Goal: Find specific page/section: Find specific page/section

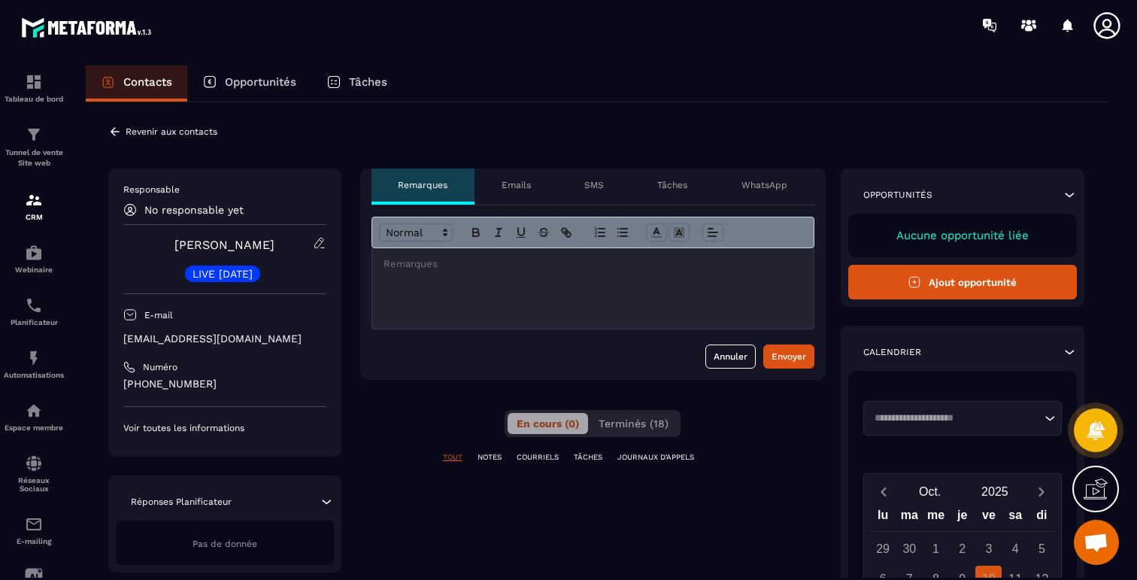
scroll to position [5643, 0]
drag, startPoint x: 243, startPoint y: 344, endPoint x: 111, endPoint y: 338, distance: 131.8
click at [111, 338] on div "Responsable No responsable yet [PERSON_NAME] LIVE [DATE] E-mail [EMAIL_ADDRESS]…" at bounding box center [224, 312] width 233 height 288
copy p "[EMAIL_ADDRESS][DOMAIN_NAME]"
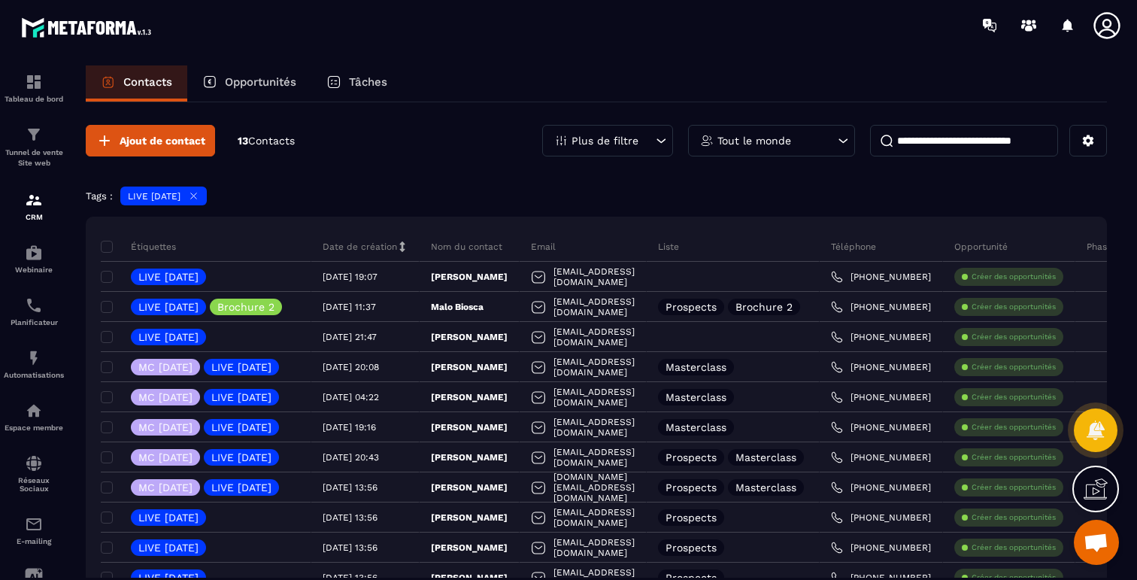
click at [199, 193] on icon at bounding box center [193, 195] width 11 height 11
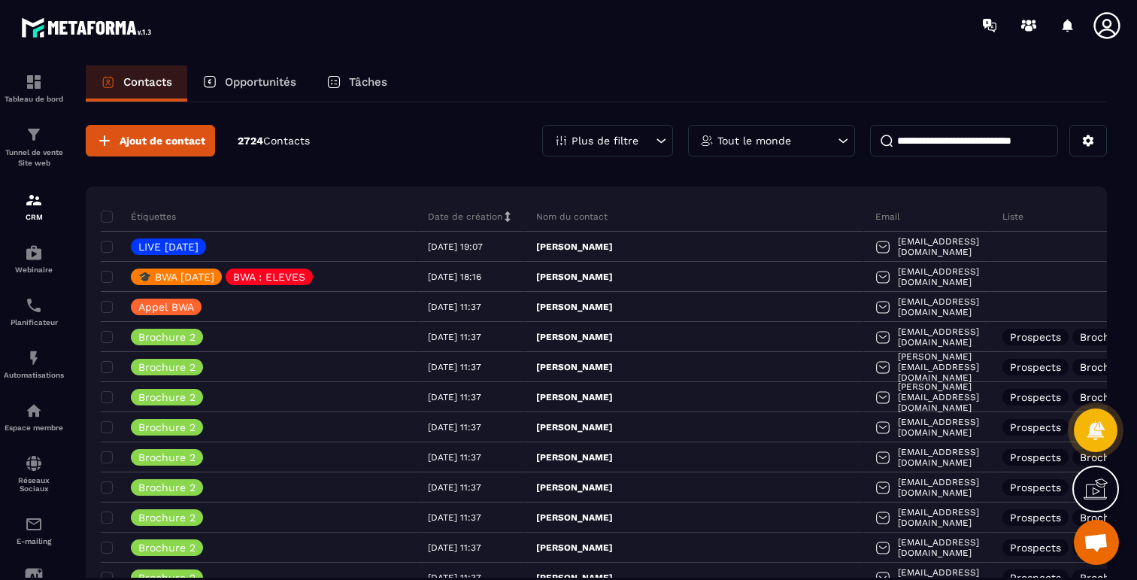
click at [630, 129] on div "Plus de filtre" at bounding box center [607, 141] width 131 height 32
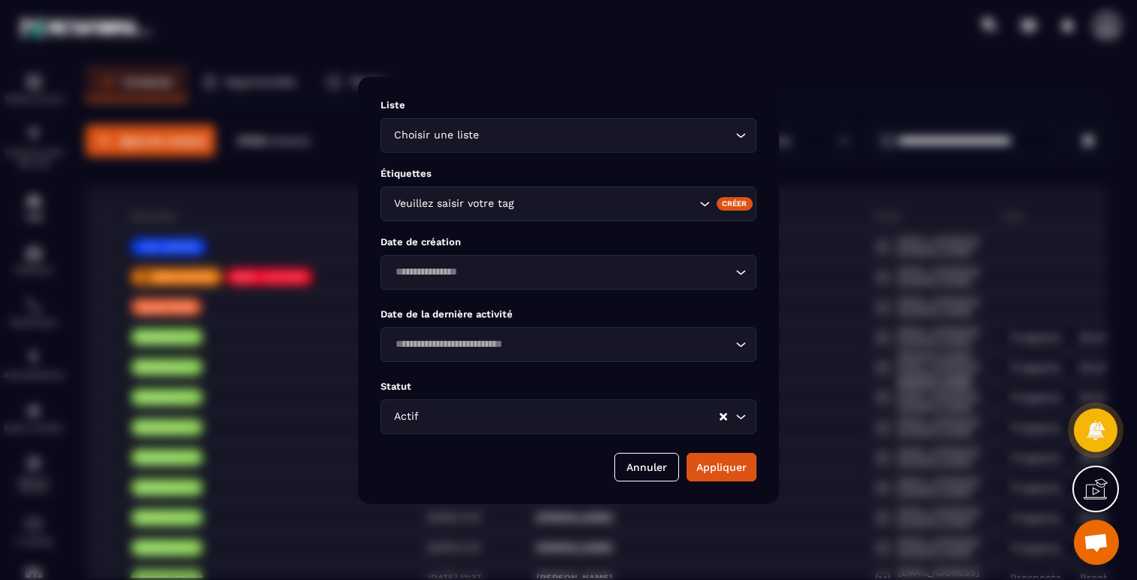
click at [564, 275] on input "Search for option" at bounding box center [560, 272] width 341 height 17
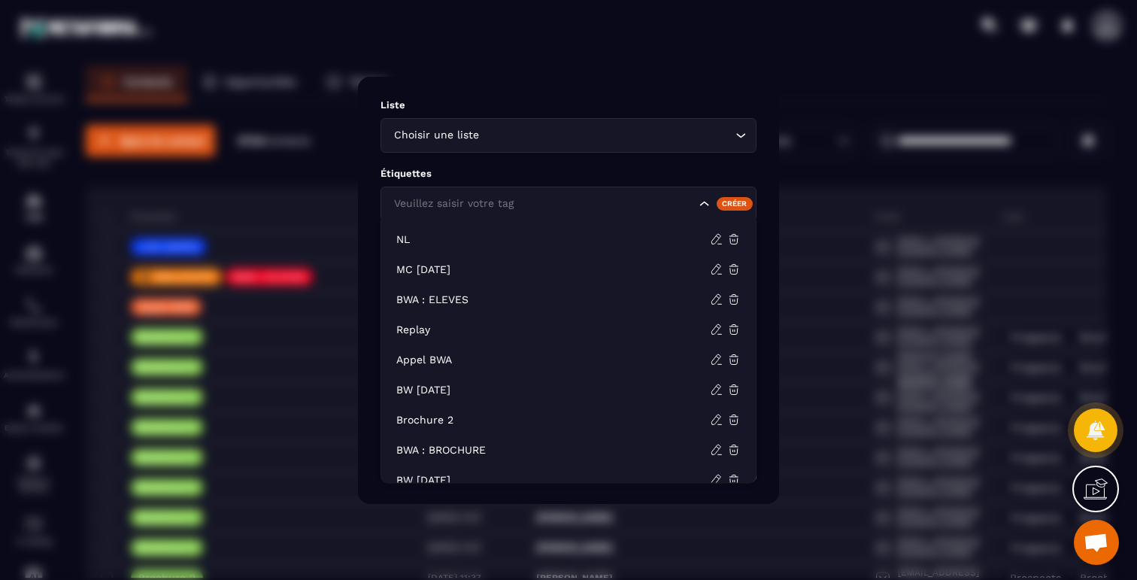
click at [542, 208] on input "Search for option" at bounding box center [542, 204] width 305 height 17
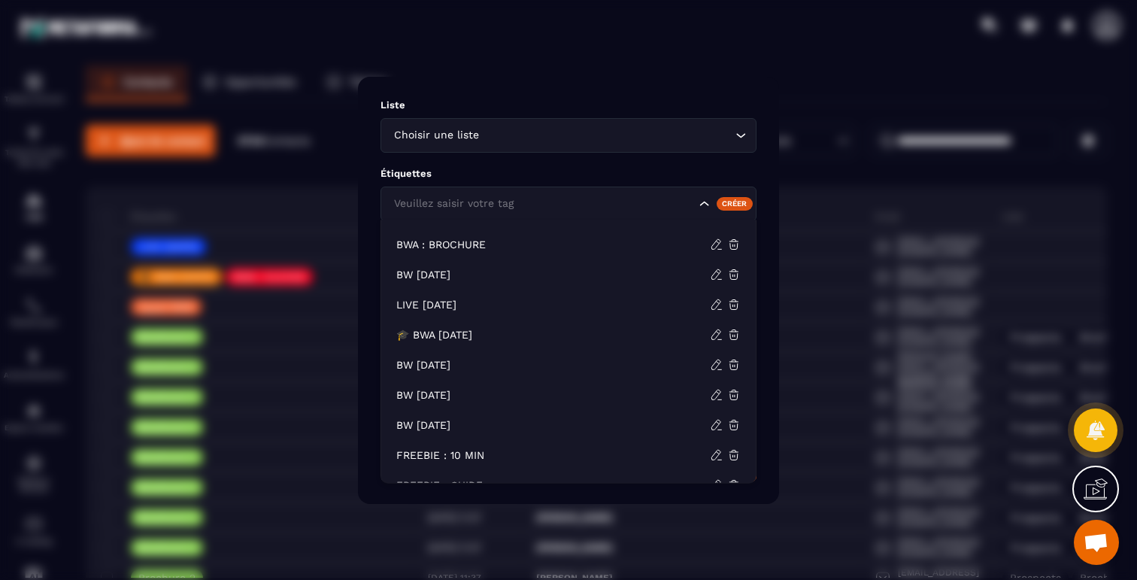
scroll to position [208, 0]
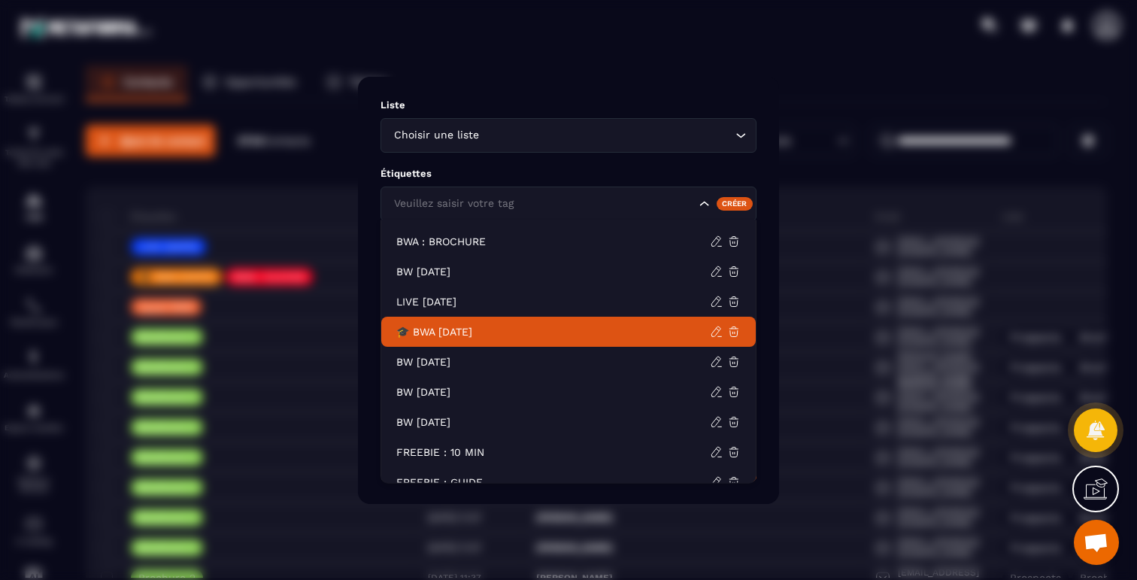
click at [473, 328] on p "🎓 BWA [DATE]" at bounding box center [553, 331] width 314 height 15
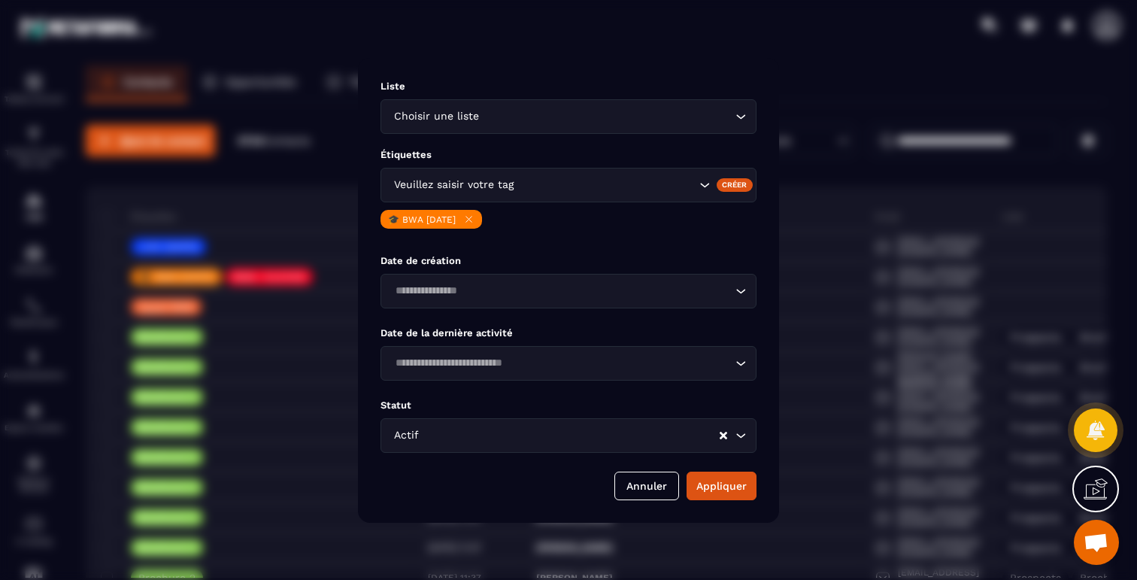
click at [741, 506] on div "Liste Choisir une liste Loading... Étiquettes Veuillez saisir votre tag Créer 🎓…" at bounding box center [568, 290] width 421 height 465
click at [734, 490] on button "Appliquer" at bounding box center [722, 486] width 70 height 29
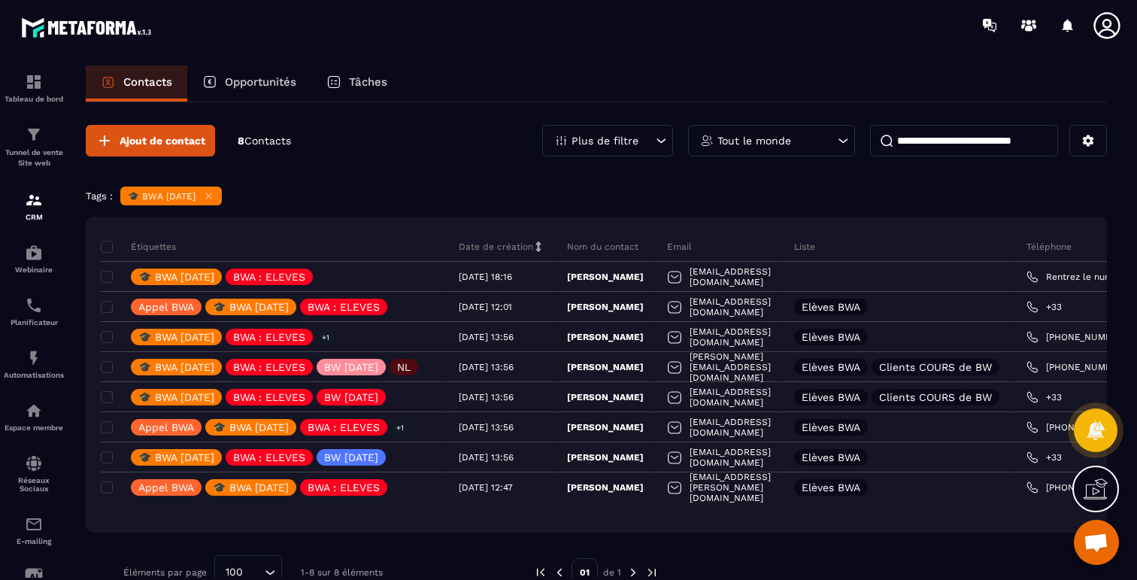
scroll to position [35, 0]
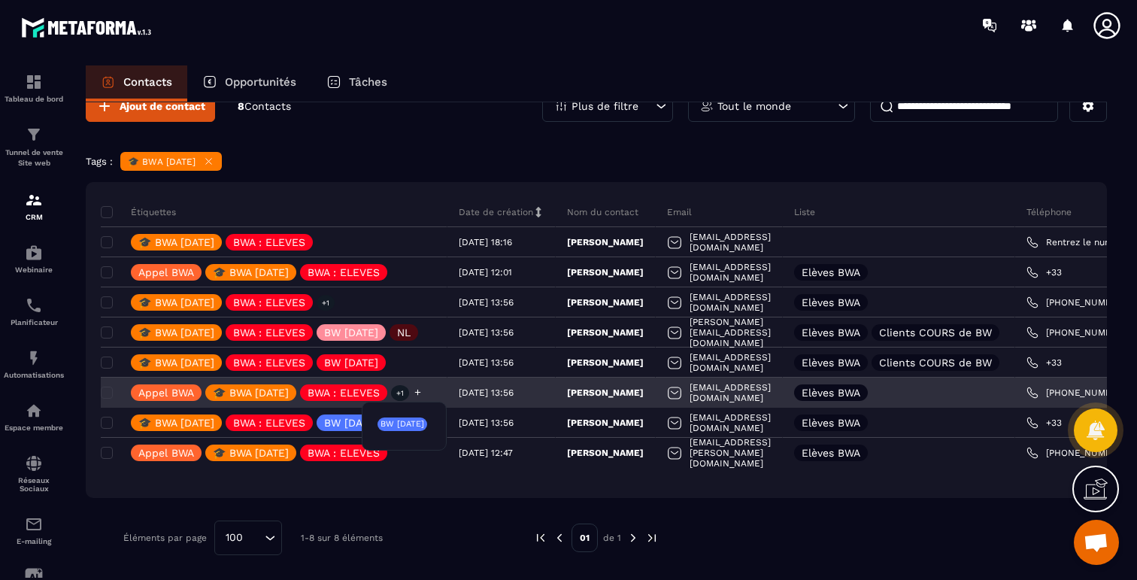
click at [409, 393] on p "+1" at bounding box center [400, 393] width 18 height 16
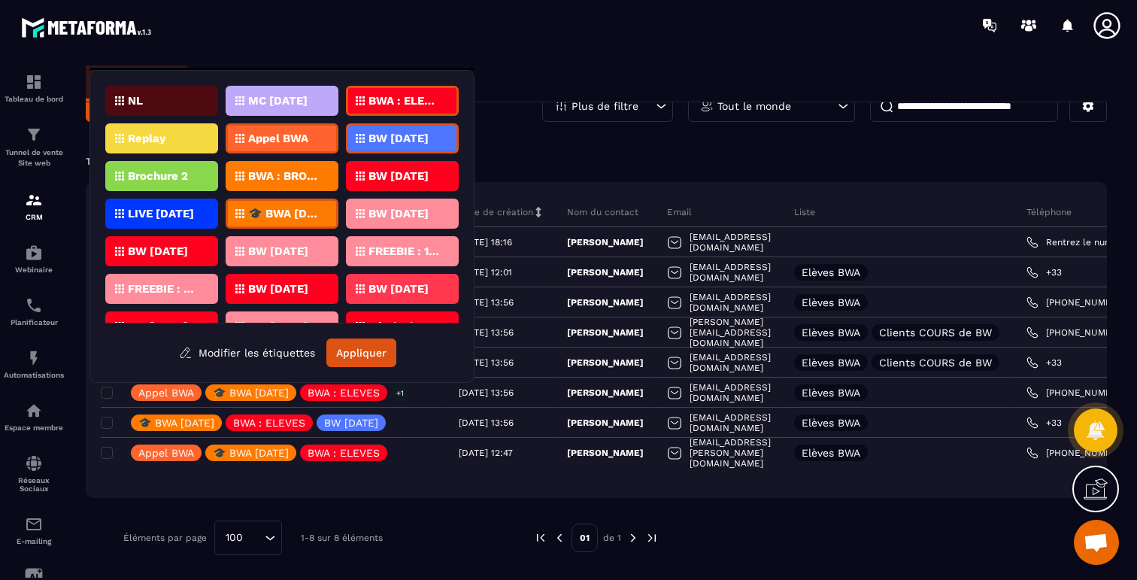
click at [541, 179] on div "Ajout de contact 8 Contacts Plus de filtre Tout le monde Tags : 🎓 BWA [DATE] Ét…" at bounding box center [596, 323] width 1021 height 510
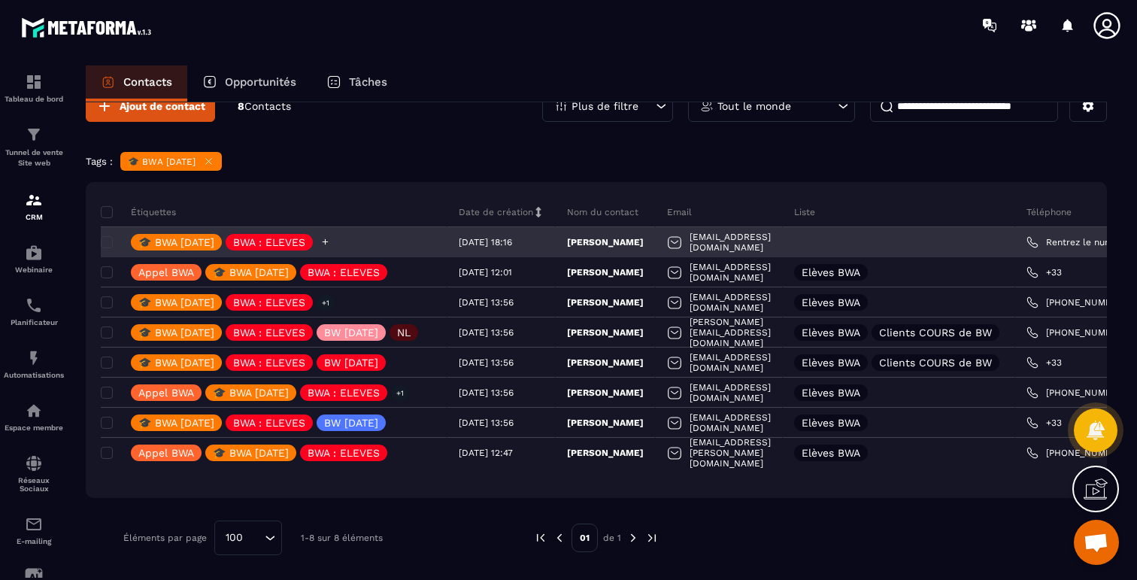
click at [330, 242] on icon at bounding box center [325, 242] width 10 height 10
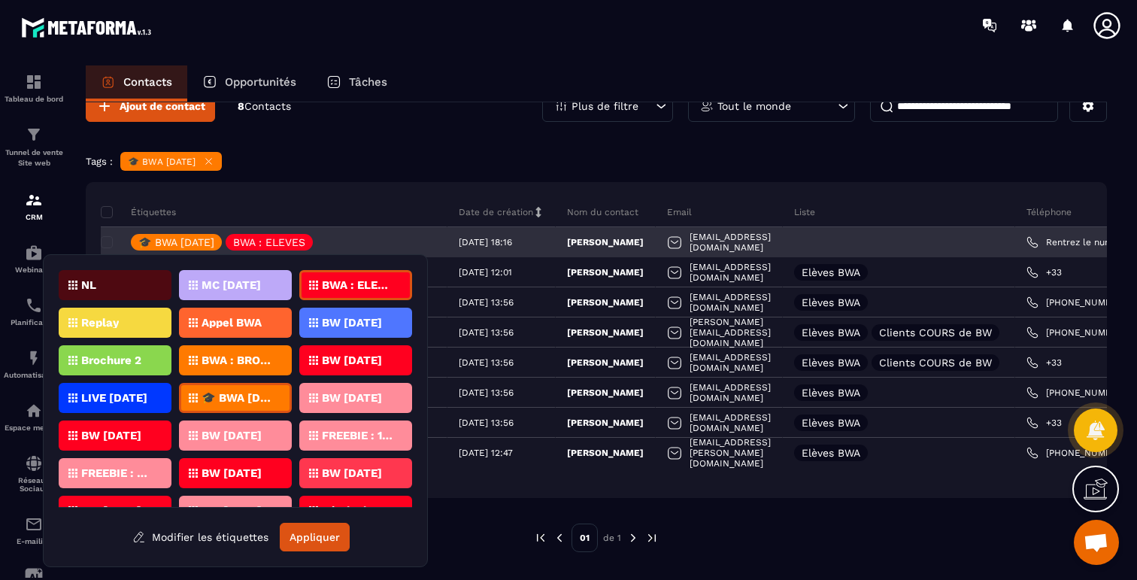
click at [627, 236] on p "[PERSON_NAME]" at bounding box center [605, 242] width 77 height 12
